Goal: Navigation & Orientation: Understand site structure

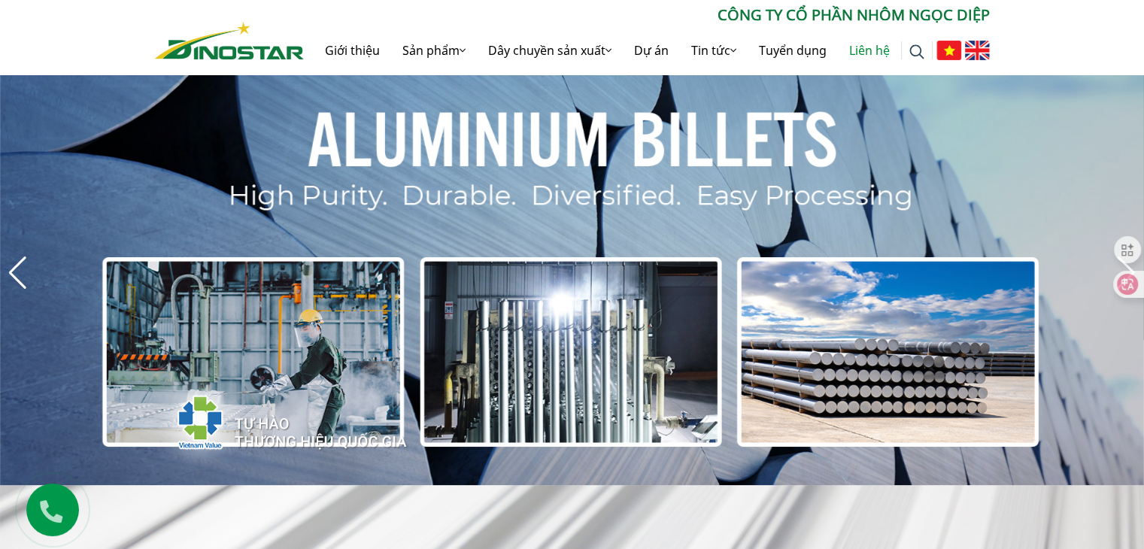
click at [869, 55] on link "Liên hệ" at bounding box center [869, 50] width 63 height 48
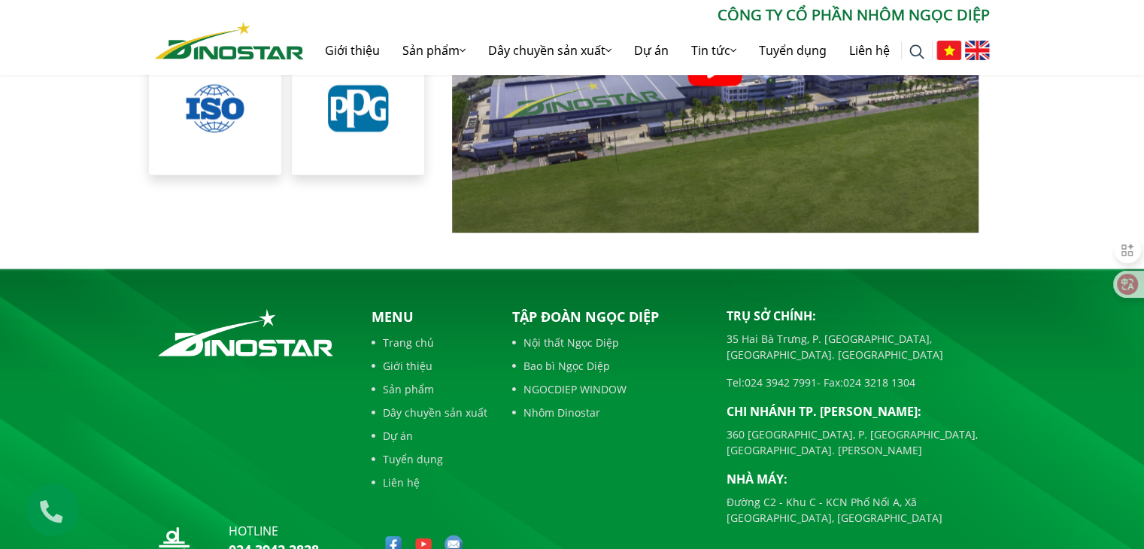
scroll to position [3458, 0]
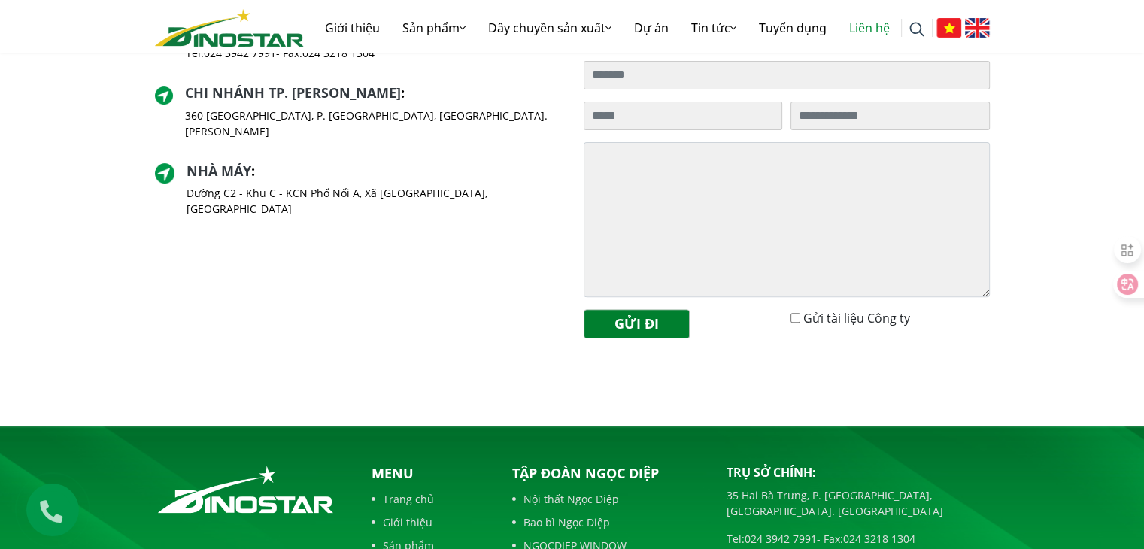
scroll to position [693, 0]
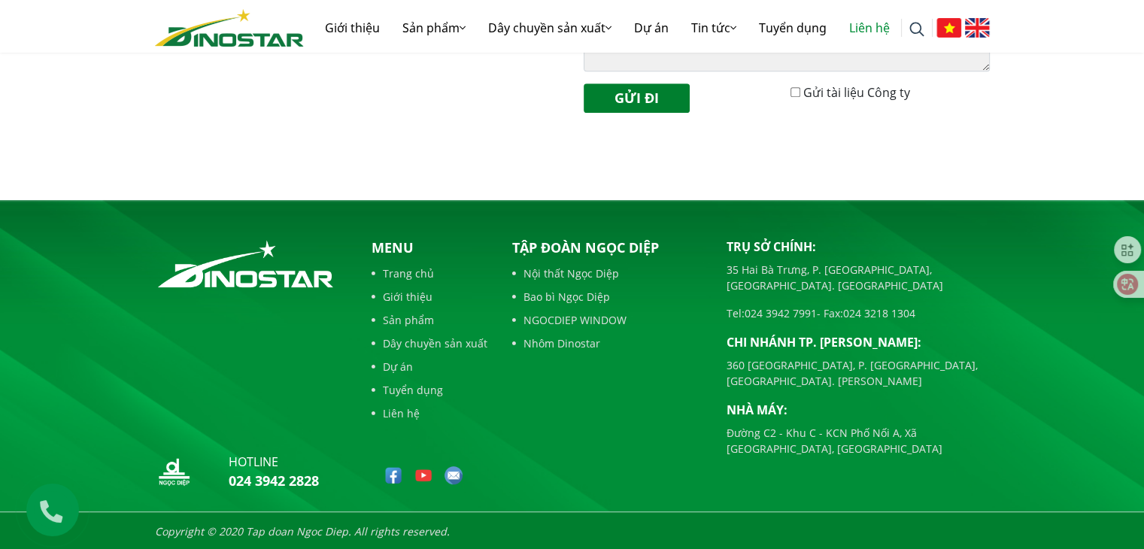
click at [554, 296] on link "Bao bì Ngọc Diệp" at bounding box center [608, 297] width 192 height 16
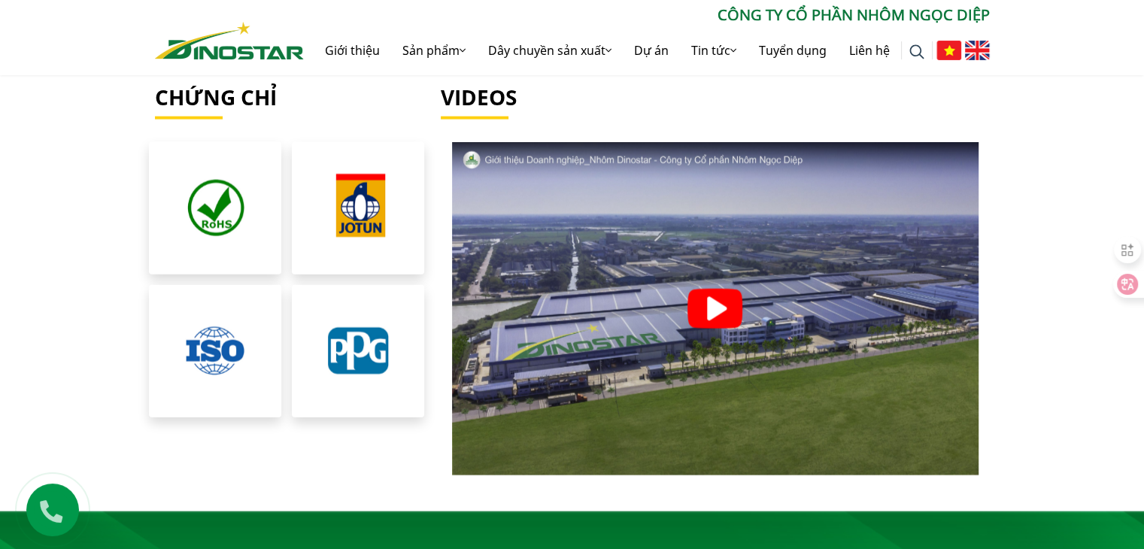
scroll to position [2932, 0]
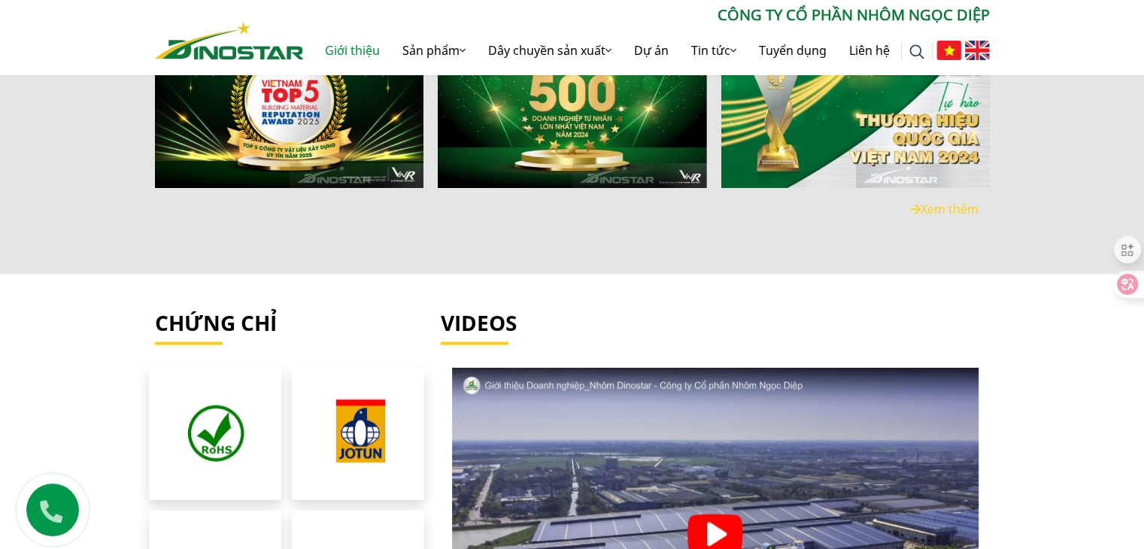
click at [346, 54] on link "Giới thiệu" at bounding box center [352, 50] width 77 height 48
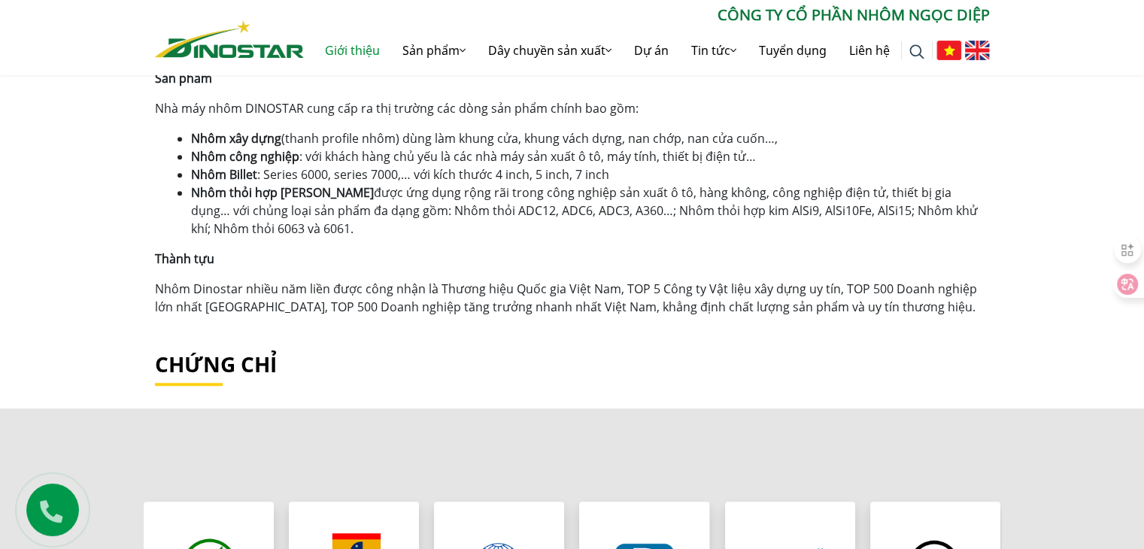
scroll to position [1564, 0]
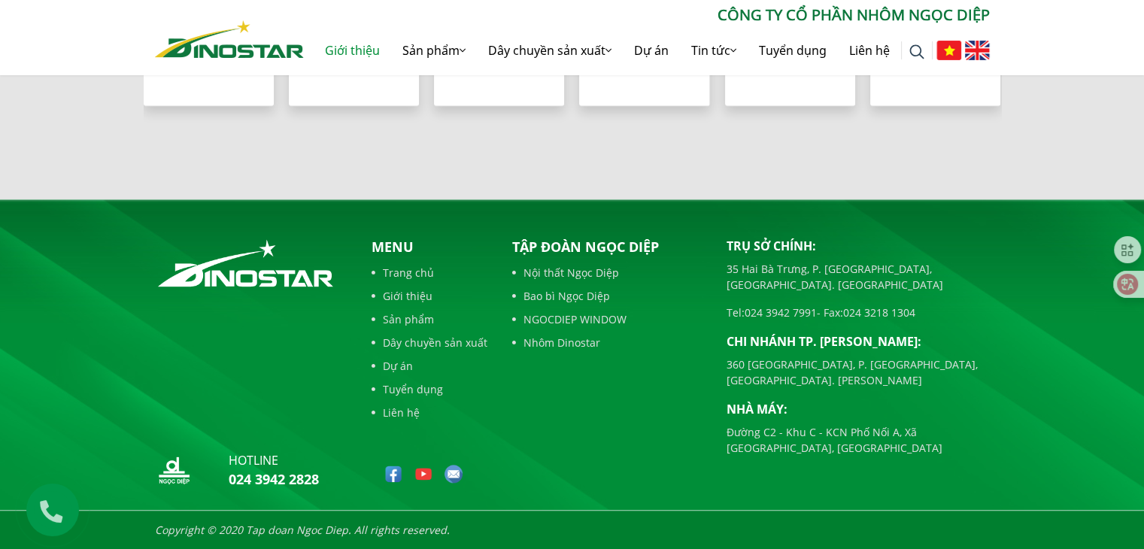
click at [404, 289] on link "Giới thiệu" at bounding box center [430, 296] width 116 height 16
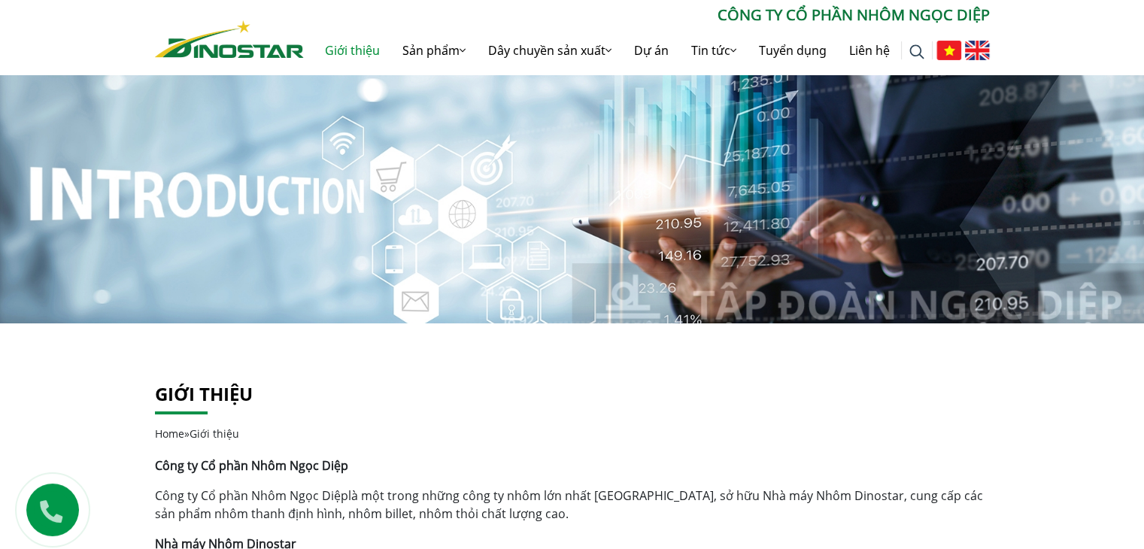
scroll to position [226, 0]
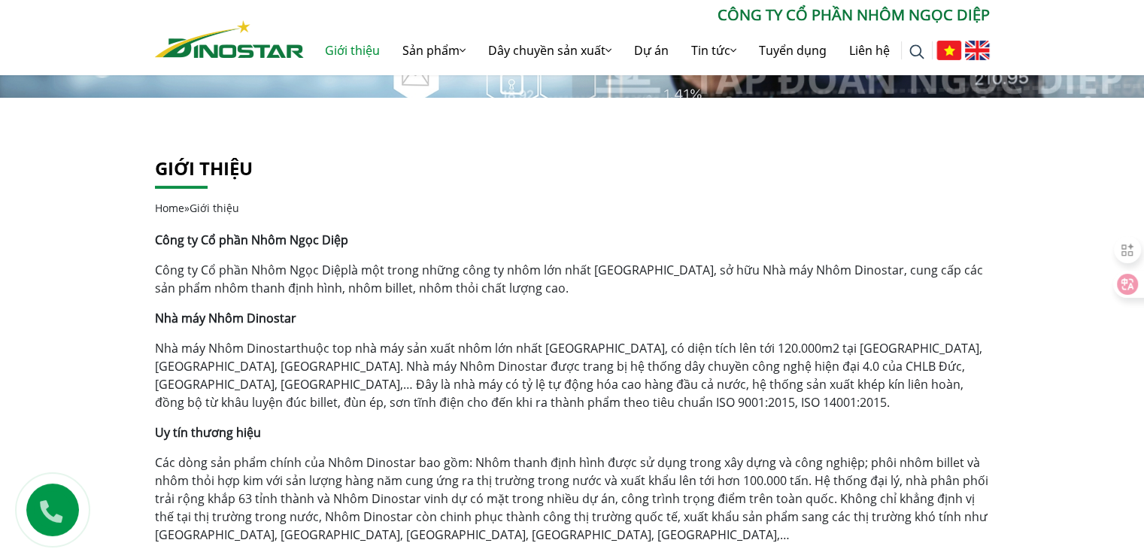
click at [256, 240] on strong "Công ty Cổ phần Nhôm Ngọc Diệp" at bounding box center [251, 240] width 193 height 17
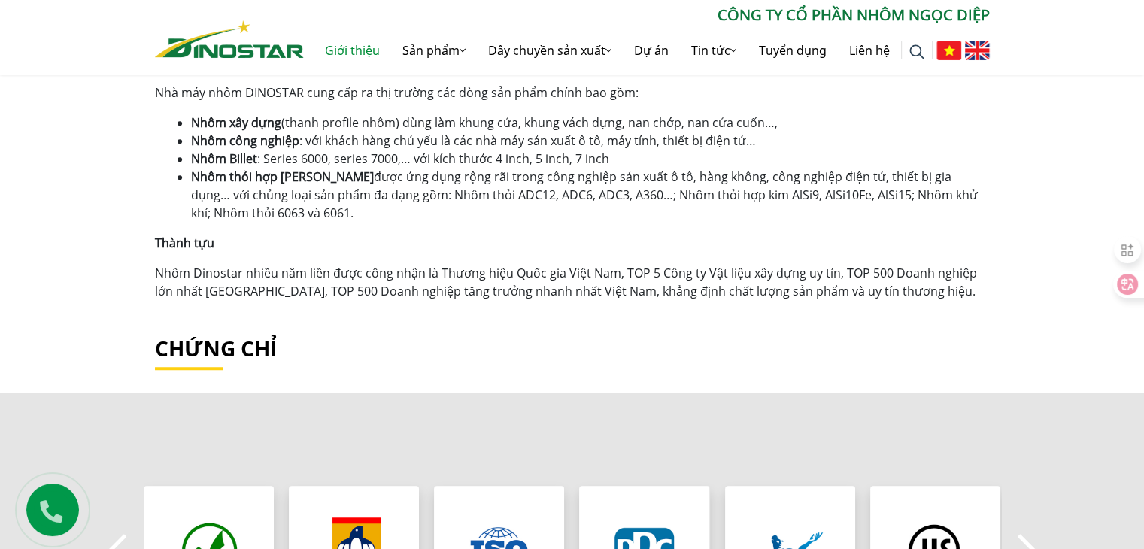
scroll to position [1564, 0]
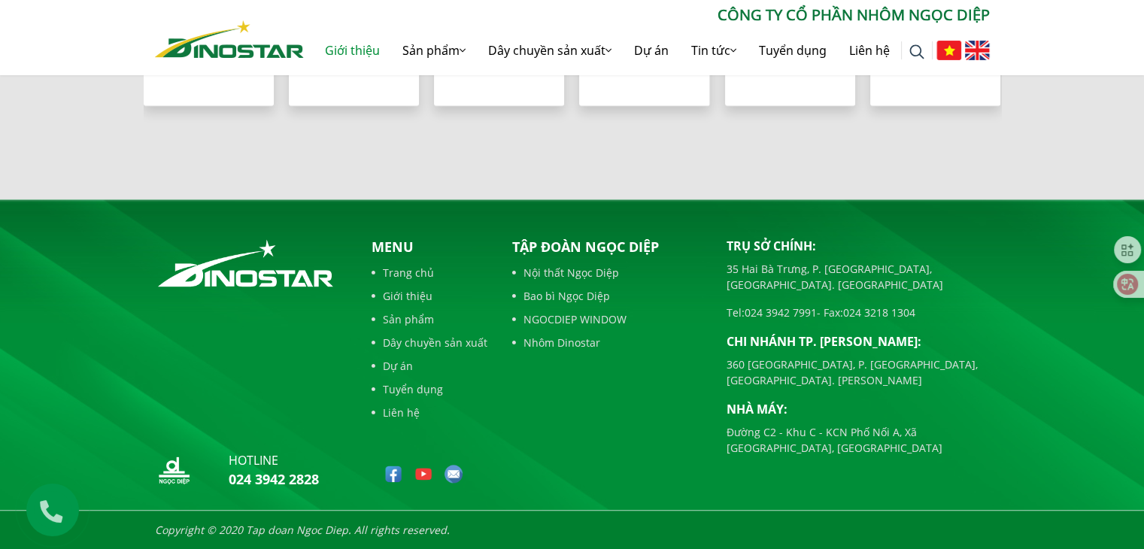
click at [566, 275] on link "Nội thất Ngọc Diệp" at bounding box center [608, 273] width 192 height 16
